Goal: Check status

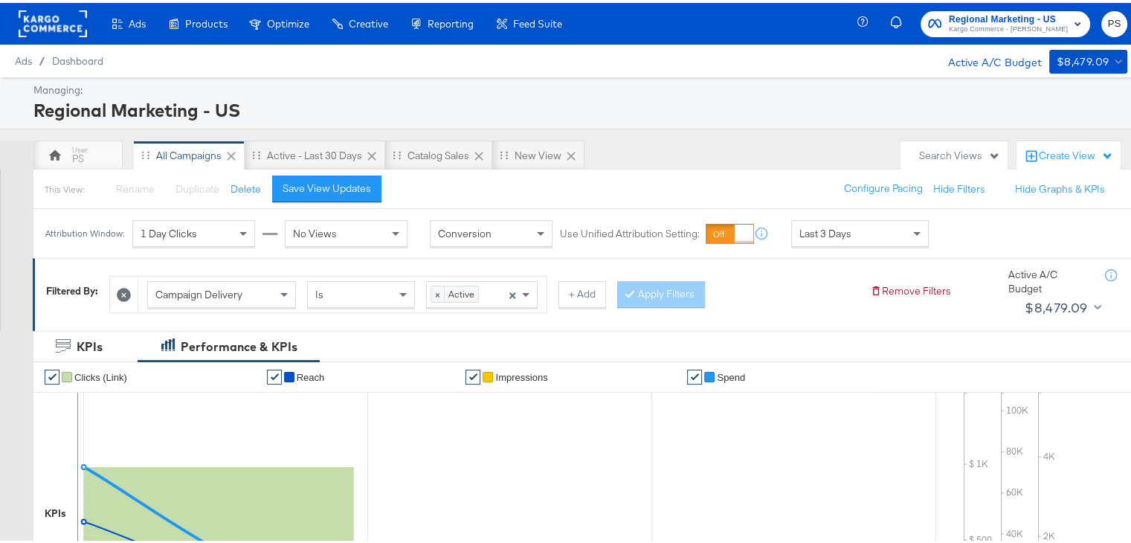
click at [846, 225] on span "Last 3 Days" at bounding box center [825, 230] width 52 height 13
click at [981, 233] on div "[DATE]" at bounding box center [969, 236] width 25 height 12
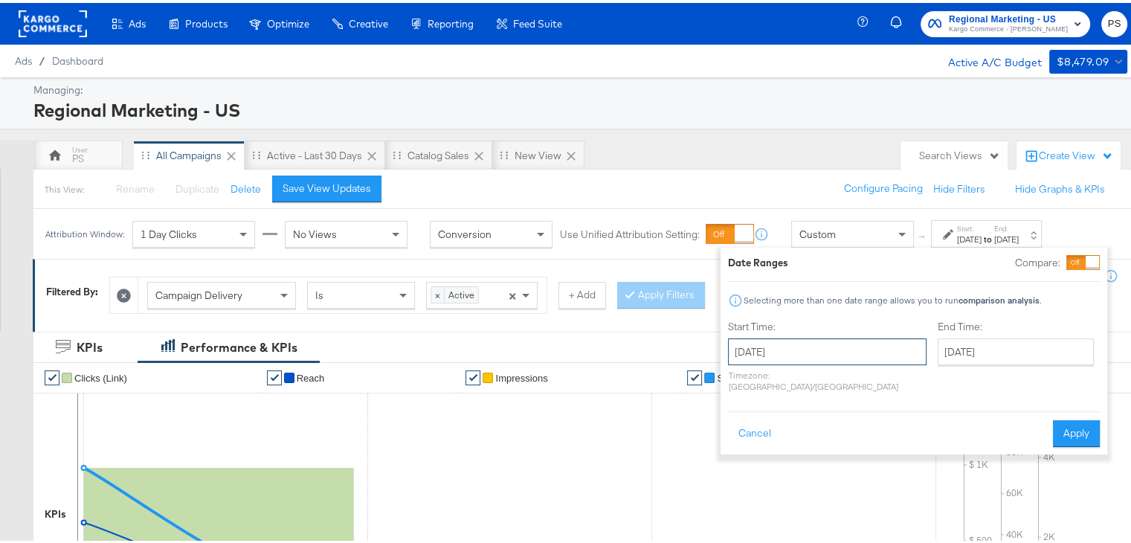
click at [751, 355] on input "[DATE]" at bounding box center [827, 348] width 198 height 27
drag, startPoint x: 728, startPoint y: 378, endPoint x: 738, endPoint y: 381, distance: 9.9
click at [738, 381] on div "‹ [DATE] › Su Mo Tu We Th Fr Sa 31 1 2 3 4 5 6 7 8 9 10 11 12 13 14 15 16 17 18…" at bounding box center [821, 452] width 186 height 179
click at [738, 381] on span "‹" at bounding box center [744, 379] width 23 height 22
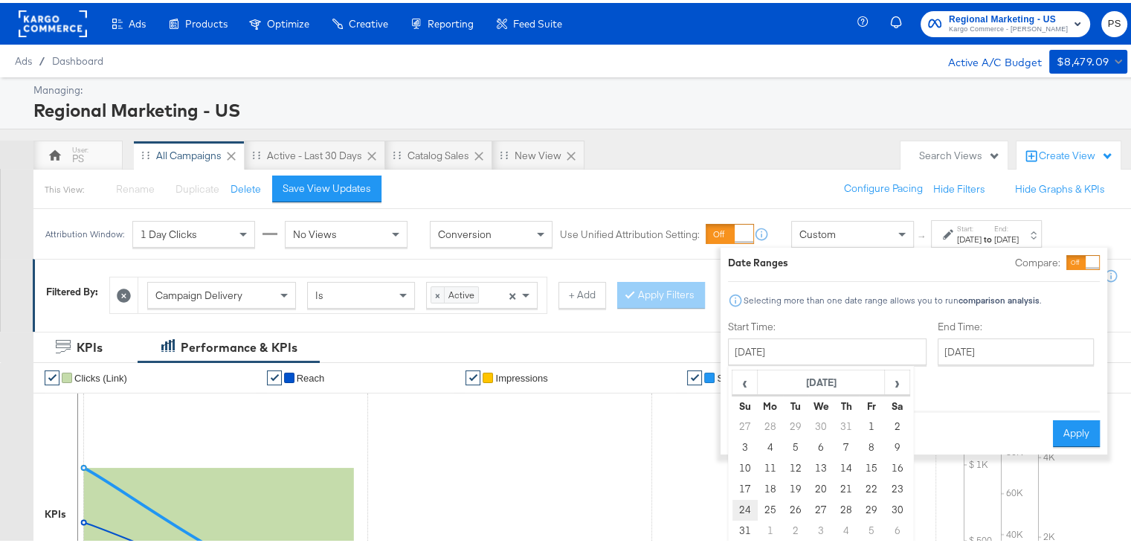
click at [745, 502] on td "24" at bounding box center [744, 507] width 25 height 21
type input "[DATE]"
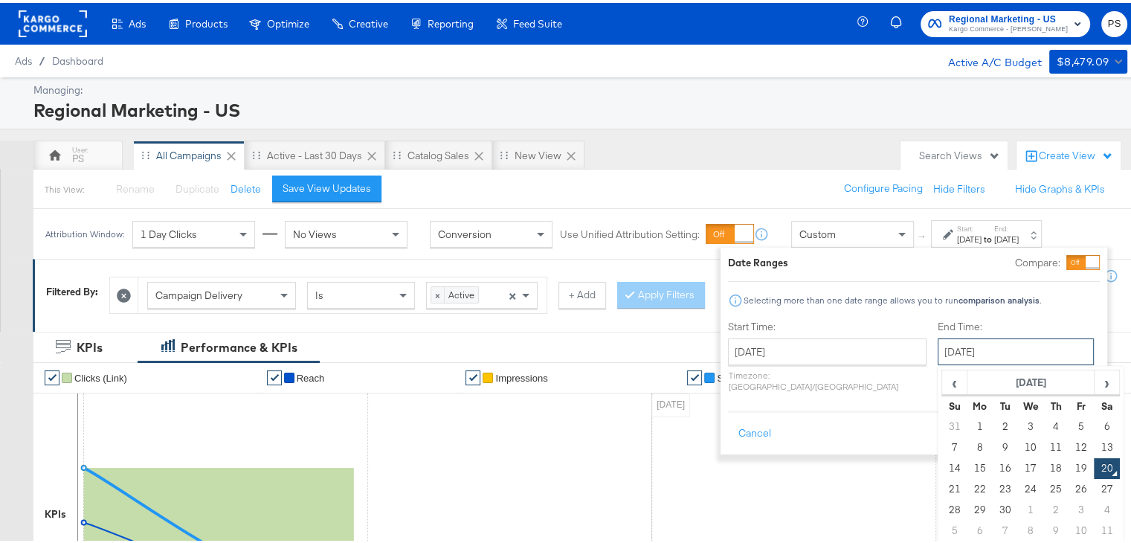
click at [979, 357] on input "[DATE]" at bounding box center [1015, 348] width 156 height 27
click at [1068, 460] on td "19" at bounding box center [1080, 465] width 25 height 21
type input "[DATE]"
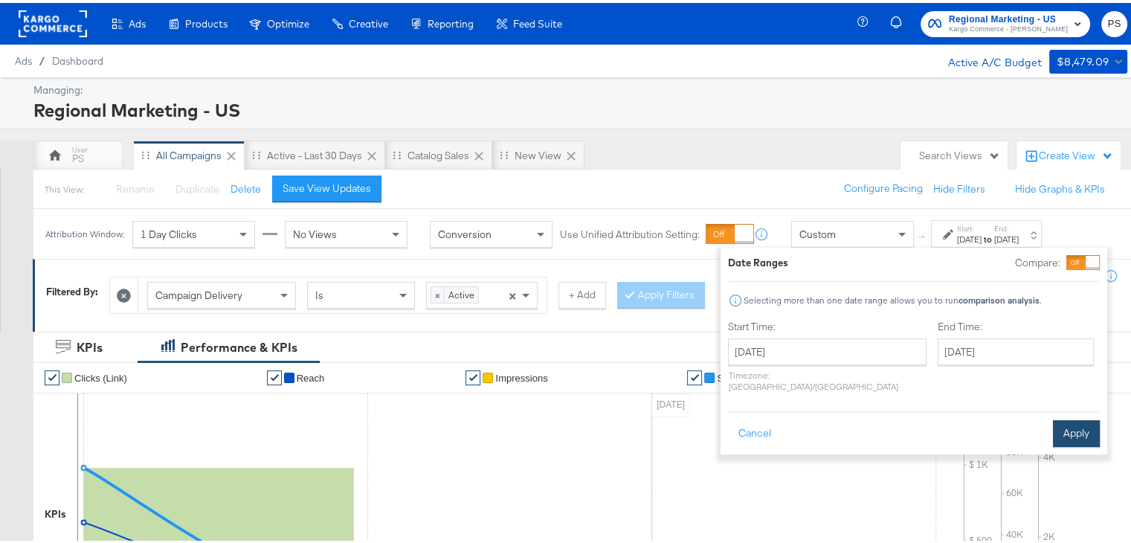
click at [1070, 419] on button "Apply" at bounding box center [1075, 430] width 47 height 27
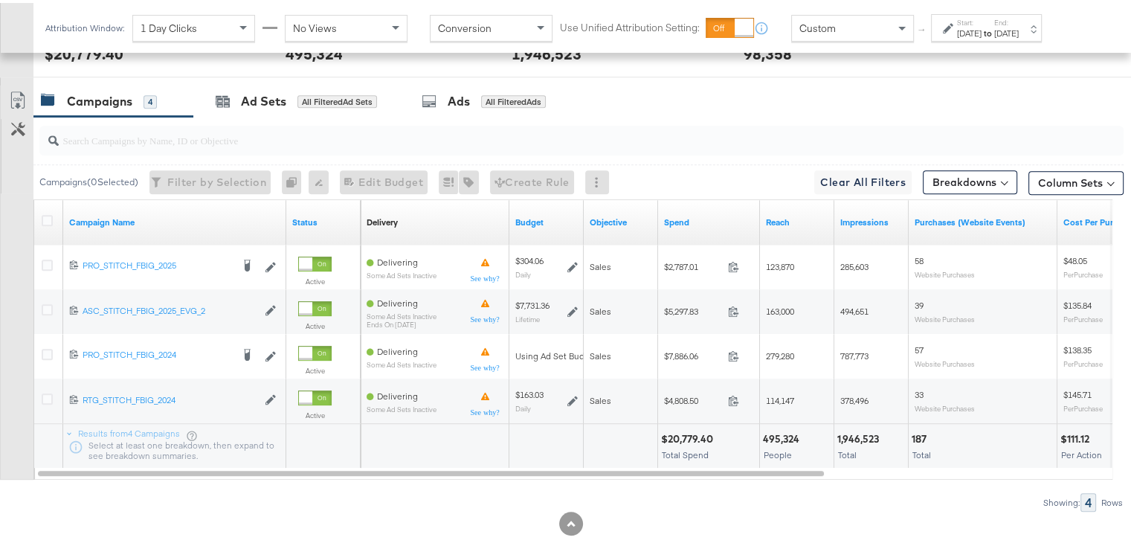
scroll to position [663, 0]
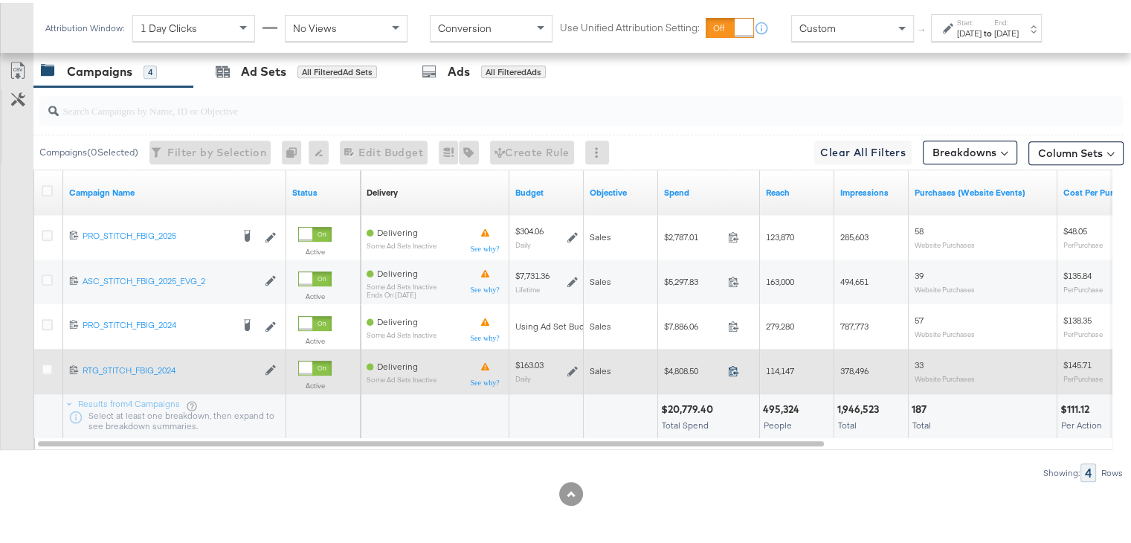
click at [731, 363] on icon at bounding box center [733, 367] width 11 height 11
